Goal: Unclear: Browse casually

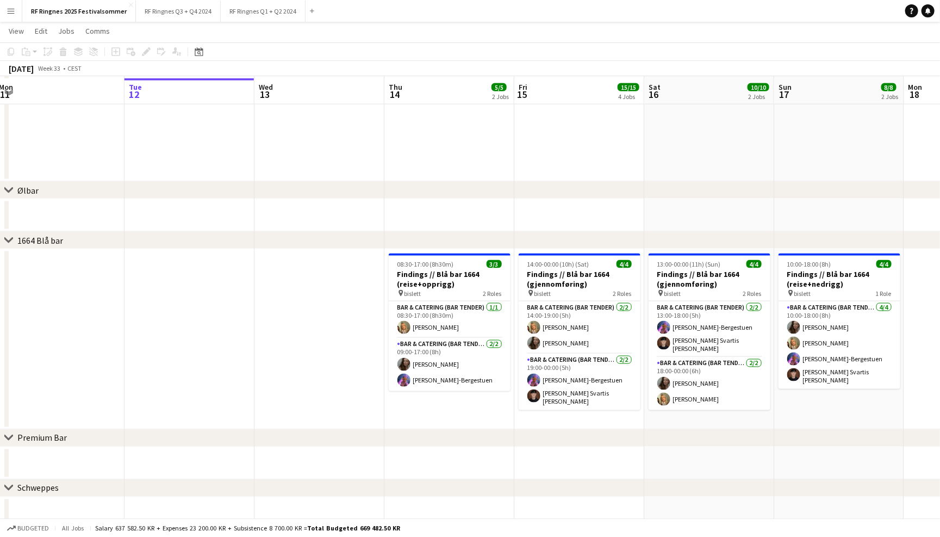
scroll to position [865, 0]
